Goal: Task Accomplishment & Management: Manage account settings

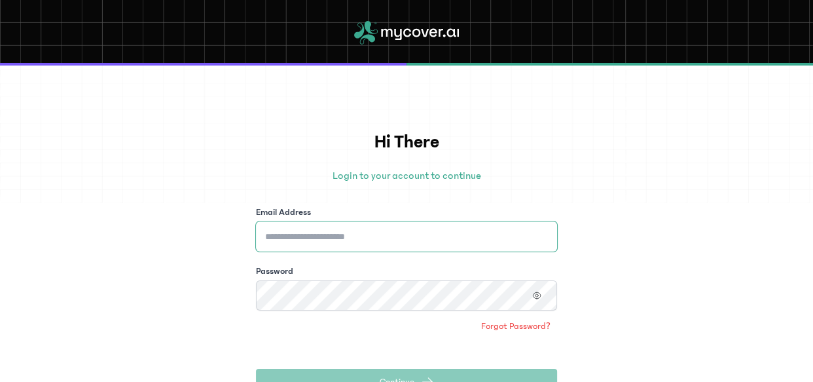
click at [346, 229] on input "Email Address" at bounding box center [406, 236] width 301 height 30
type input "**********"
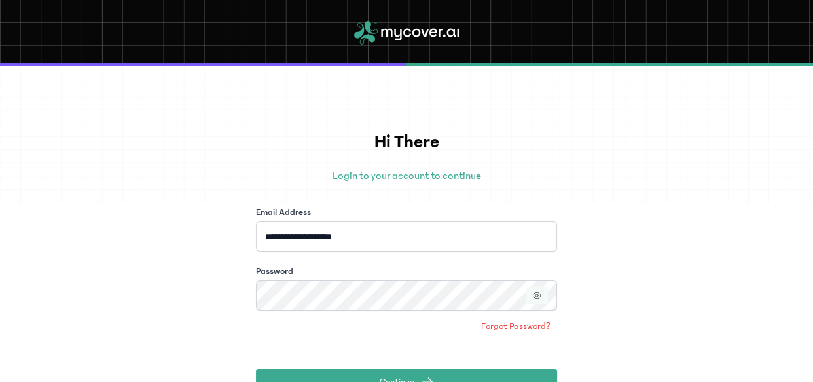
click at [538, 297] on icon "button" at bounding box center [536, 295] width 7 height 7
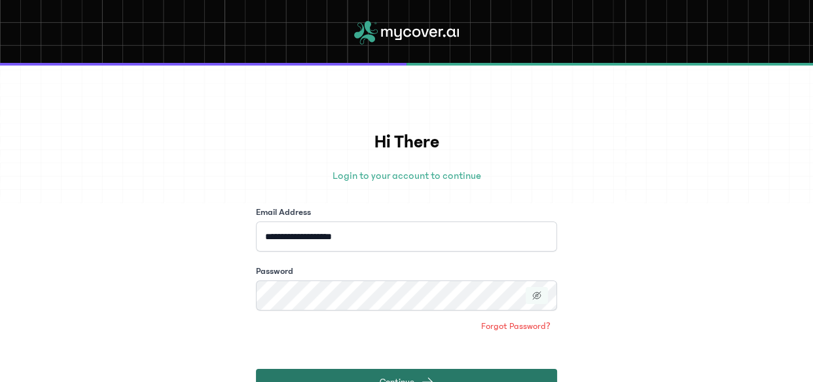
click at [373, 372] on button "Continue" at bounding box center [406, 382] width 301 height 26
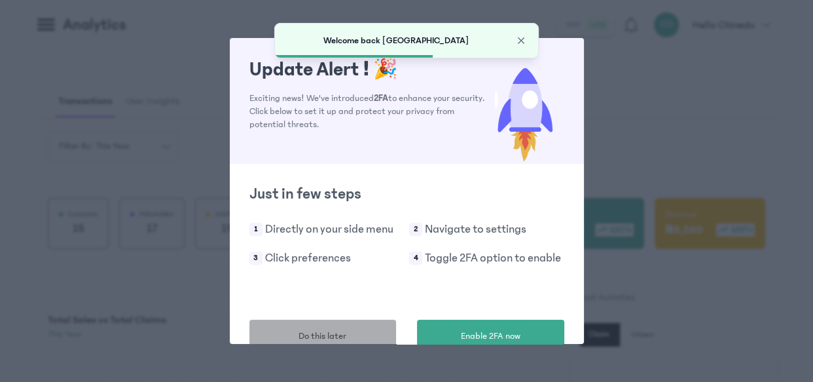
click at [340, 325] on button "Do this later" at bounding box center [322, 335] width 147 height 33
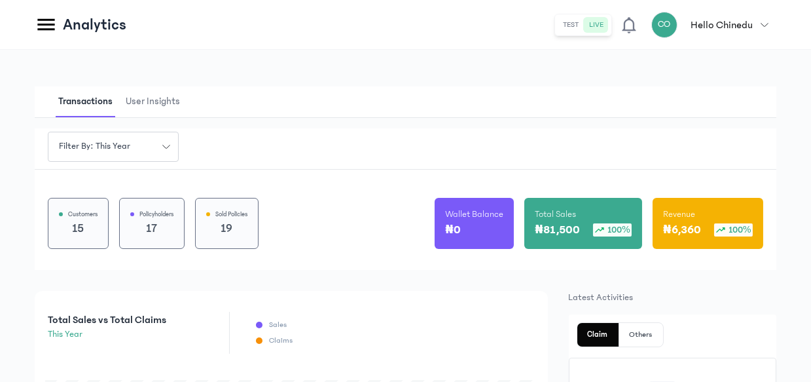
click at [52, 27] on icon at bounding box center [46, 24] width 23 height 23
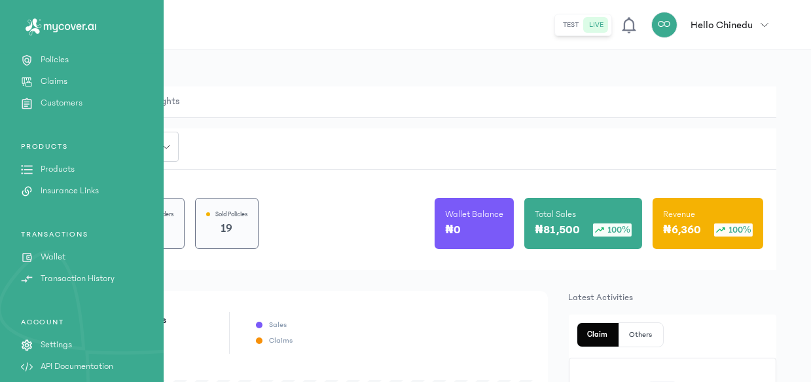
scroll to position [180, 0]
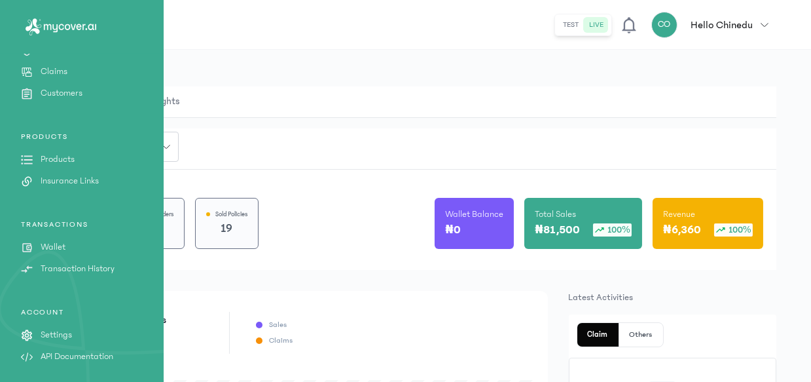
click at [65, 245] on p "Wallet" at bounding box center [53, 247] width 25 height 14
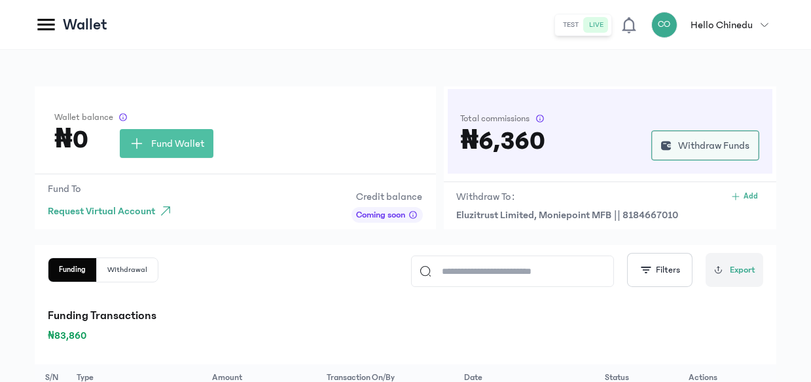
click at [720, 147] on span "Withdraw Funds" at bounding box center [713, 145] width 71 height 16
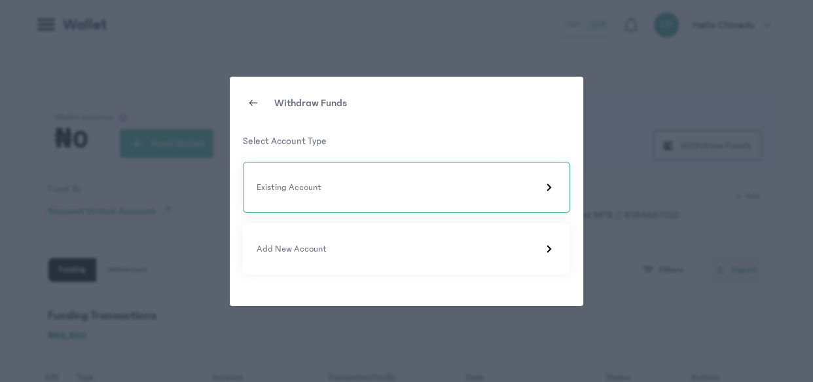
click at [394, 200] on div "Existing Account" at bounding box center [406, 187] width 327 height 51
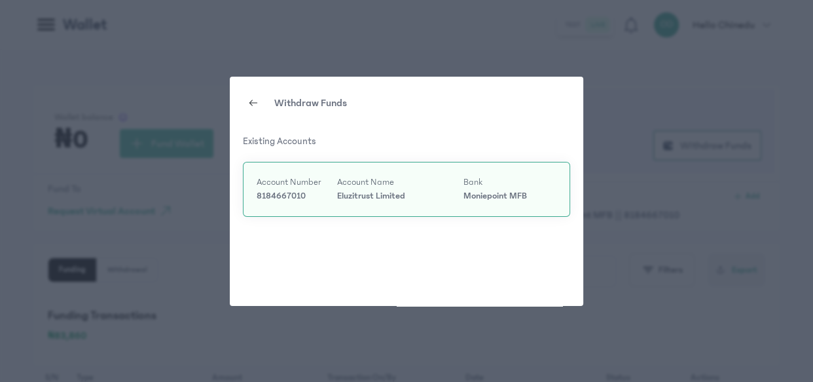
click at [478, 192] on p "Moniepoint MFB" at bounding box center [509, 196] width 93 height 14
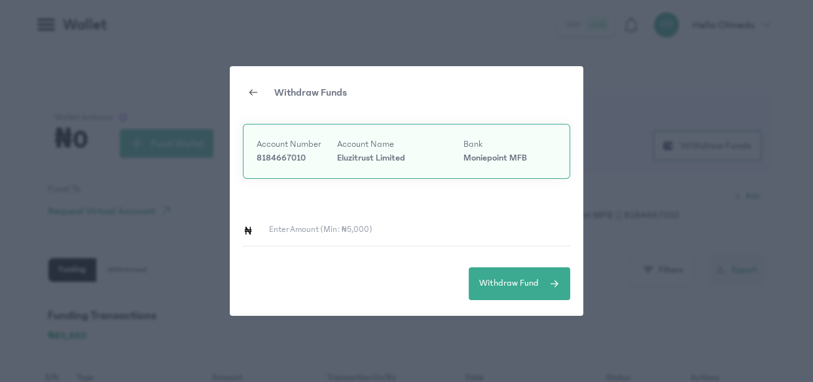
click at [367, 236] on input "Enter Amount (min: ₦5,000)" at bounding box center [411, 230] width 317 height 30
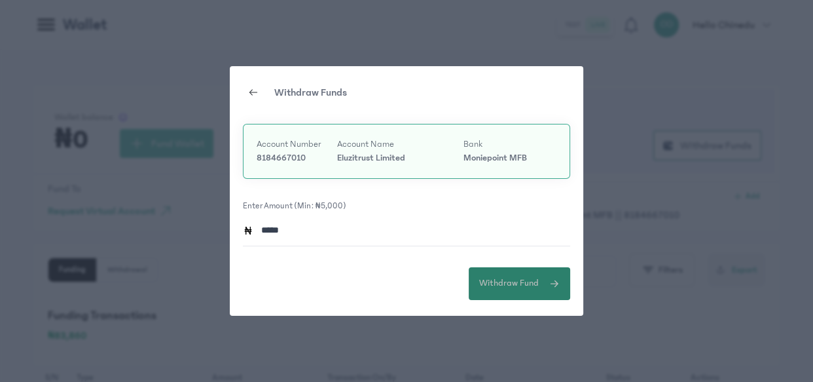
type input "*****"
click at [489, 276] on span "Withdraw Fund" at bounding box center [509, 283] width 60 height 14
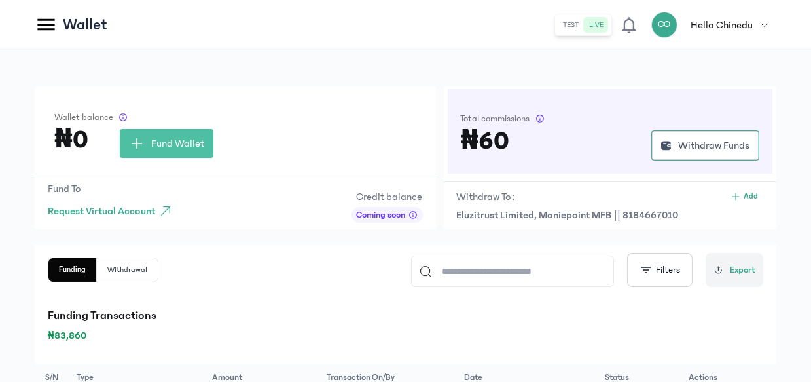
click at [49, 28] on icon at bounding box center [45, 25] width 17 height 12
